Goal: Browse casually

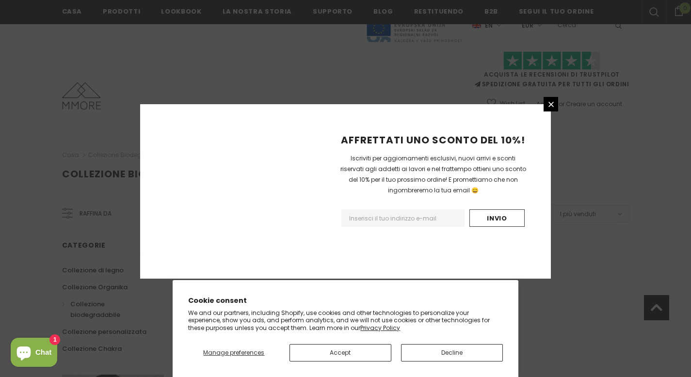
scroll to position [617, 0]
